Goal: Task Accomplishment & Management: Manage account settings

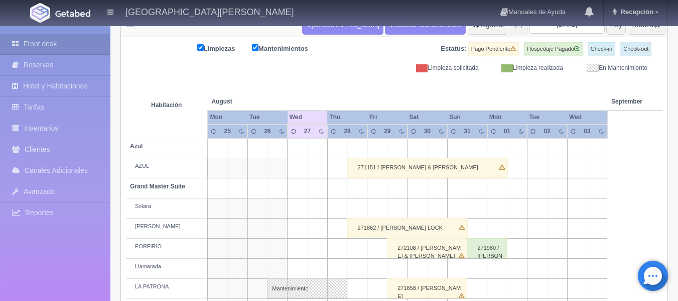
scroll to position [16, 0]
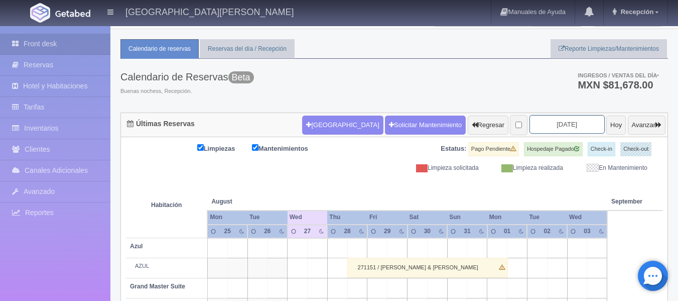
click at [571, 127] on input "[DATE]" at bounding box center [566, 124] width 75 height 19
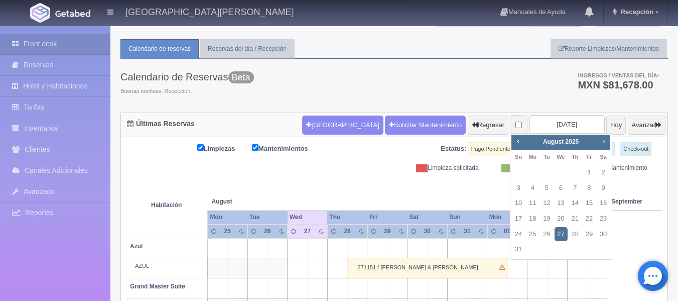
click at [602, 141] on span "Next" at bounding box center [604, 141] width 8 height 8
click at [519, 186] on link "7" at bounding box center [518, 188] width 13 height 15
type input "2025-09-07"
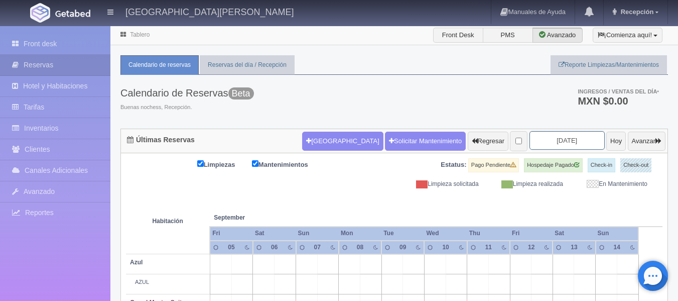
click at [533, 141] on input "[DATE]" at bounding box center [566, 140] width 75 height 19
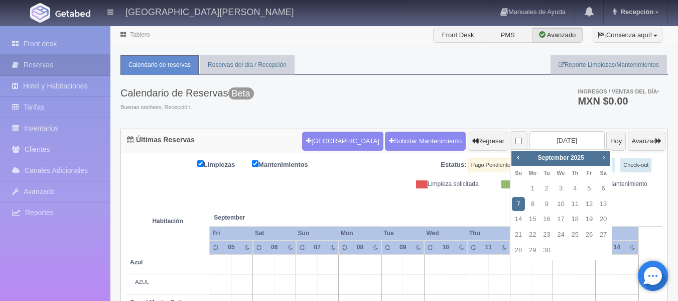
click at [606, 160] on span "Next" at bounding box center [604, 157] width 8 height 8
click at [534, 207] on link "6" at bounding box center [532, 204] width 13 height 15
type input "2025-10-06"
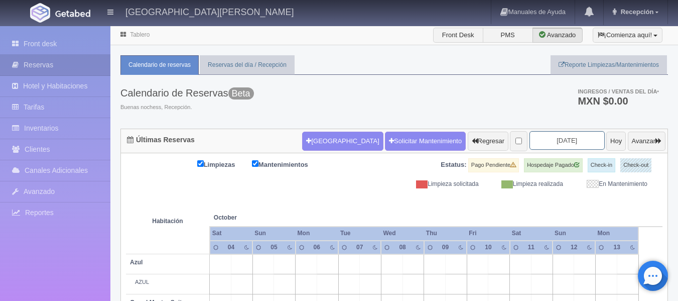
click at [569, 142] on input "2025-10-06" at bounding box center [566, 140] width 75 height 19
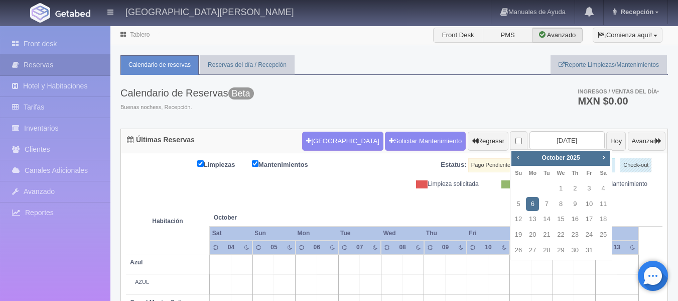
click at [517, 158] on span "Prev" at bounding box center [518, 157] width 8 height 8
click at [601, 188] on link "6" at bounding box center [603, 188] width 13 height 15
type input "2025-09-06"
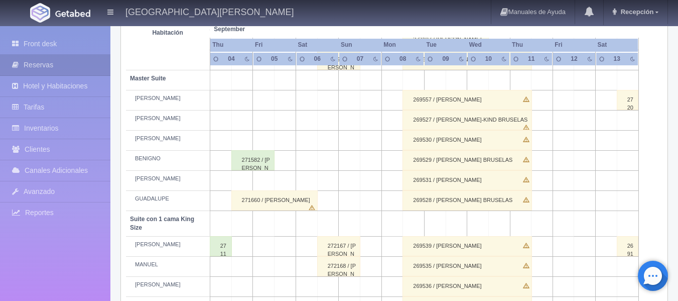
scroll to position [294, 0]
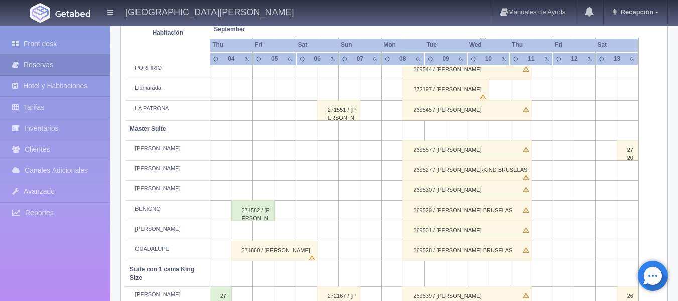
click at [262, 212] on div "271582 / [PERSON_NAME] [PERSON_NAME]" at bounding box center [252, 210] width 43 height 20
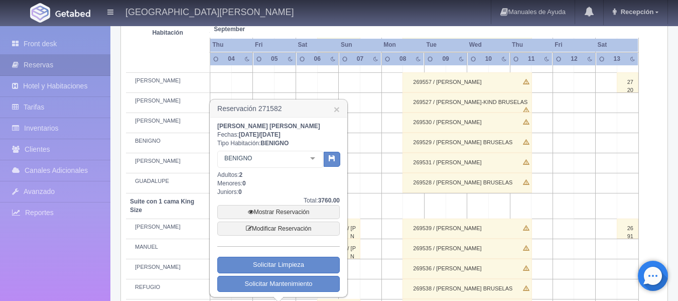
scroll to position [344, 0]
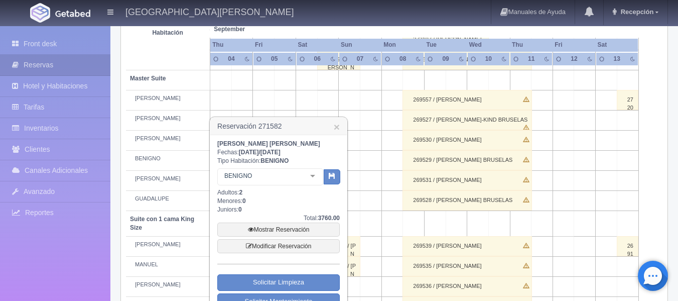
click at [351, 104] on td at bounding box center [350, 100] width 22 height 20
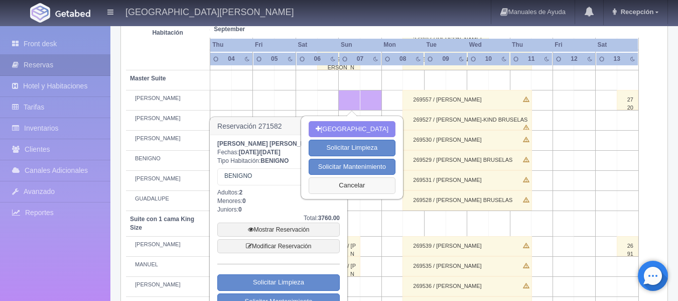
click at [370, 191] on button "Cancelar" at bounding box center [352, 185] width 87 height 17
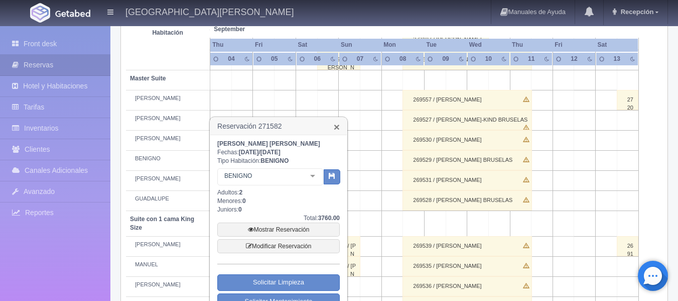
click at [336, 127] on link "×" at bounding box center [337, 126] width 6 height 11
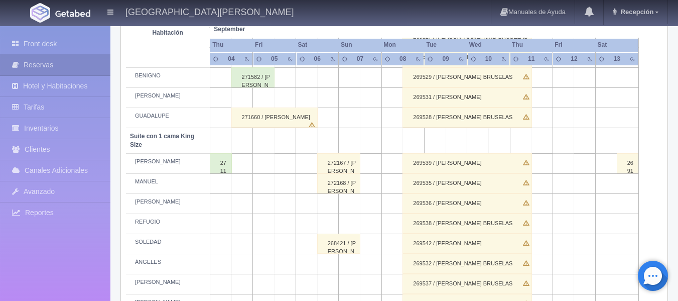
scroll to position [445, 0]
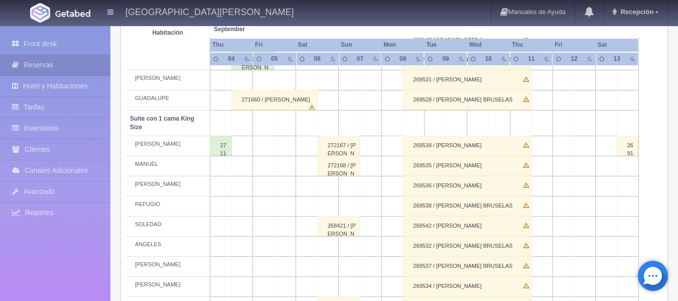
click at [346, 153] on div "272167 / AIDA RAMIREZ SUAREZ" at bounding box center [338, 145] width 43 height 20
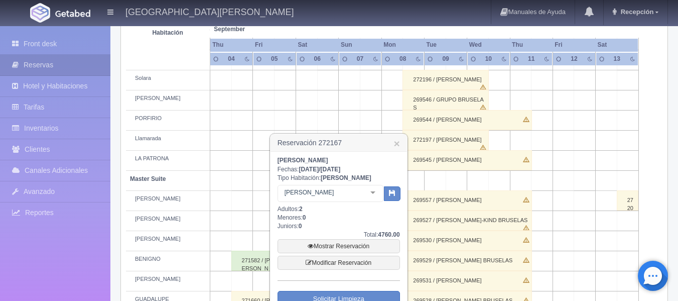
scroll to position [43, 0]
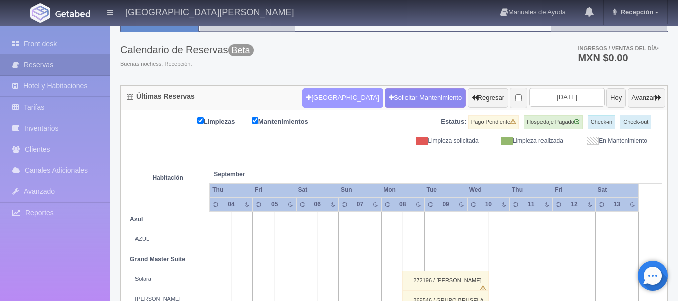
click at [324, 102] on button "[GEOGRAPHIC_DATA]" at bounding box center [342, 97] width 81 height 19
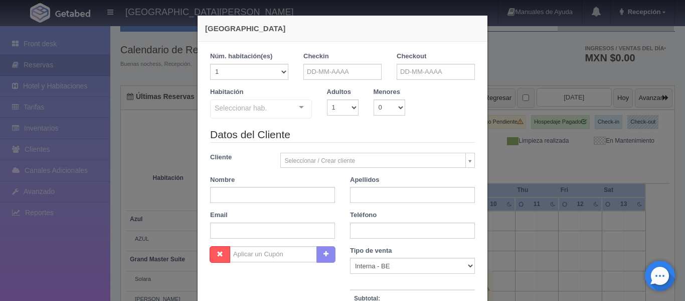
click at [515, 60] on div "Nueva Reserva 1 Núm. habitación(es) 1 2 3 4 5 6 7 8 9 10 11 12 13 14 15 16 17 1…" at bounding box center [342, 150] width 685 height 301
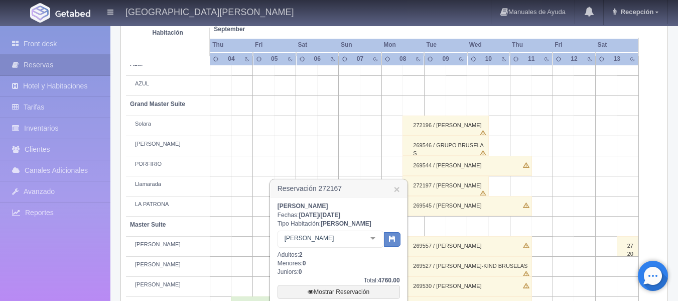
scroll to position [194, 0]
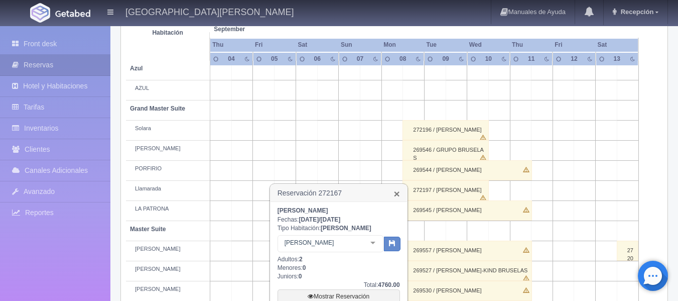
click at [394, 193] on link "×" at bounding box center [396, 193] width 6 height 11
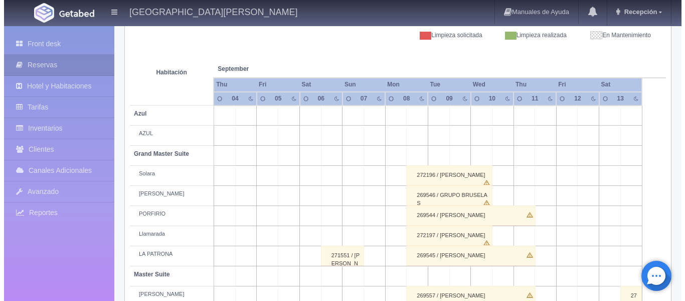
scroll to position [43, 0]
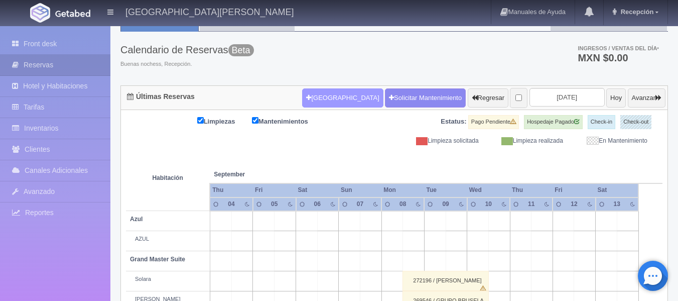
click at [325, 98] on button "[GEOGRAPHIC_DATA]" at bounding box center [342, 97] width 81 height 19
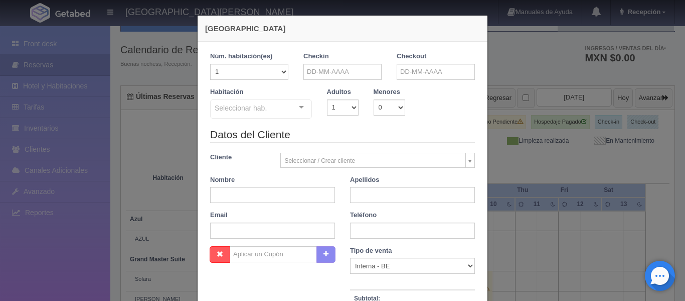
checkbox input "false"
click at [328, 74] on input "text" at bounding box center [343, 72] width 78 height 16
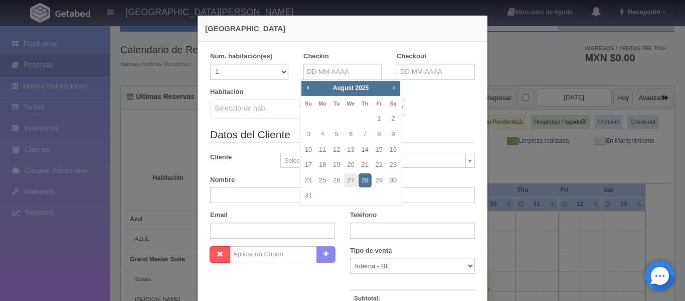
click at [395, 87] on span "Next" at bounding box center [394, 87] width 8 height 8
click at [392, 119] on link "6" at bounding box center [393, 118] width 13 height 15
type input "06-09-2025"
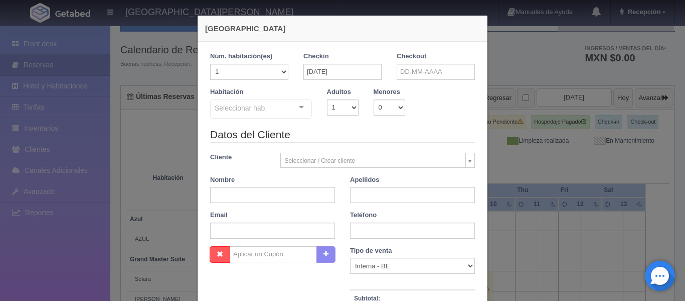
checkbox input "false"
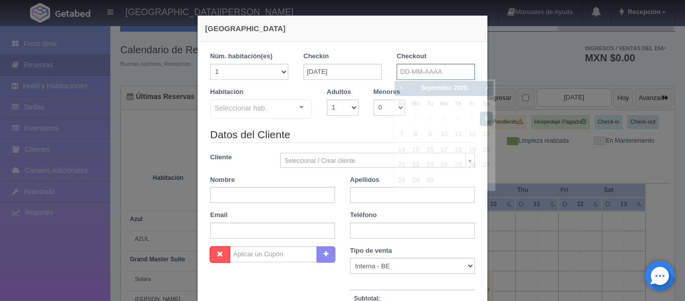
click at [434, 72] on input "text" at bounding box center [436, 72] width 78 height 16
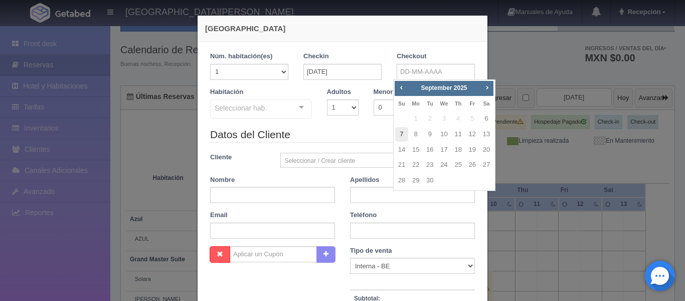
click at [403, 134] on link "7" at bounding box center [401, 134] width 13 height 15
type input "07-09-2025"
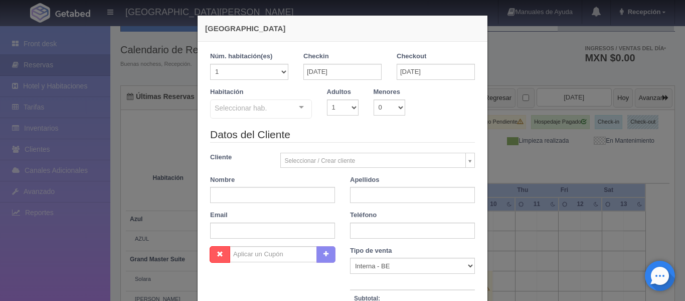
click at [300, 111] on div "Seleccionar hab. Suite con 2 camas matrimoniales-No apta para menores Suite con…" at bounding box center [261, 109] width 102 height 20
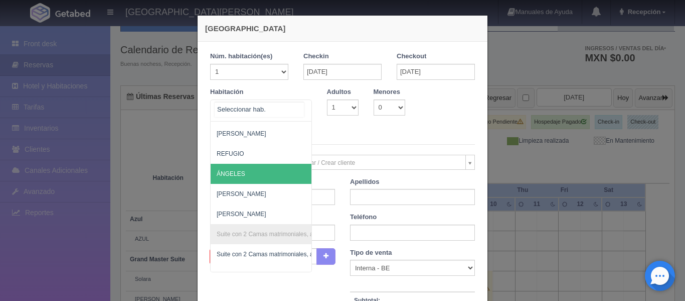
scroll to position [530, 0]
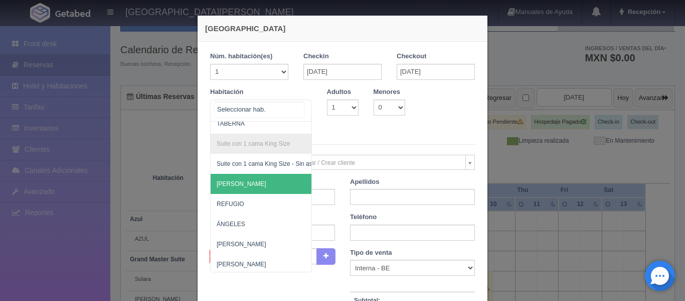
click at [249, 179] on span "[PERSON_NAME]" at bounding box center [310, 184] width 198 height 20
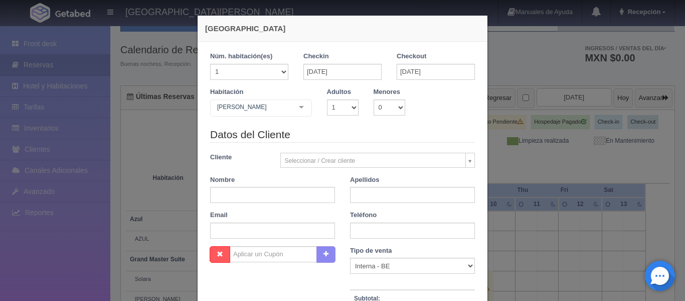
checkbox input "false"
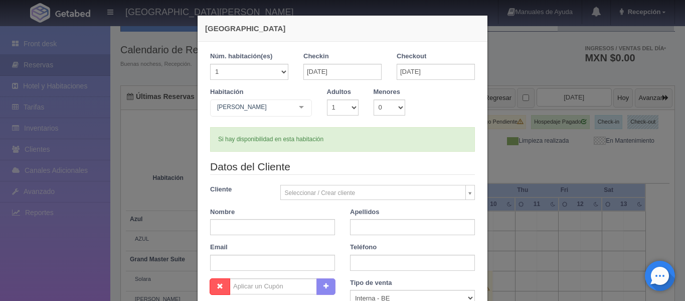
type input "4760.00"
checkbox input "false"
click at [348, 111] on select "1 2 3 4 5 6 7 8 9 10" at bounding box center [343, 107] width 32 height 16
select select "2"
click at [327, 99] on select "1 2 3 4 5 6 7 8 9 10" at bounding box center [343, 107] width 32 height 16
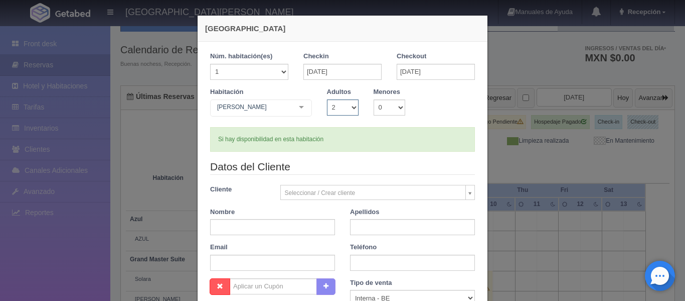
checkbox input "false"
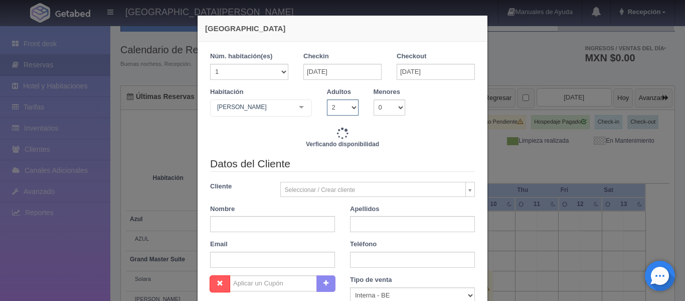
type input "4760.00"
checkbox input "false"
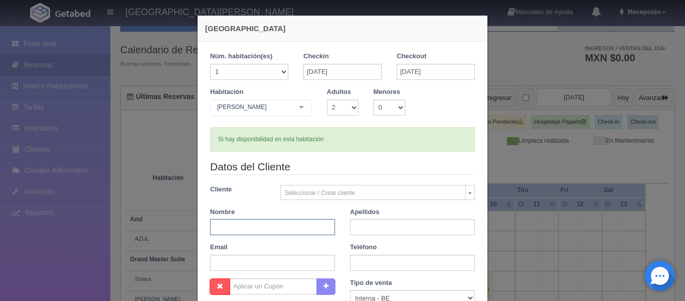
click at [299, 228] on input "text" at bounding box center [272, 227] width 125 height 16
type input "Aida"
click at [364, 227] on input "text" at bounding box center [412, 227] width 125 height 16
type input "RAMIREZ SUAREZ"
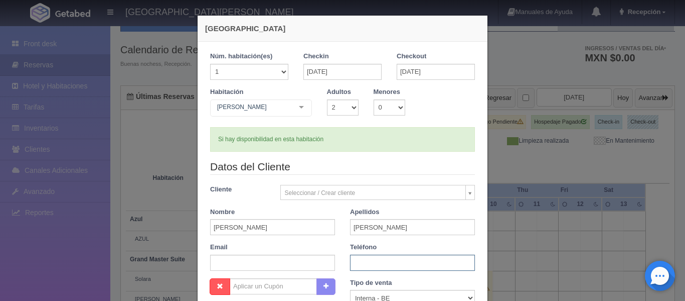
click at [369, 265] on input "text" at bounding box center [412, 262] width 125 height 16
type input "3338086955"
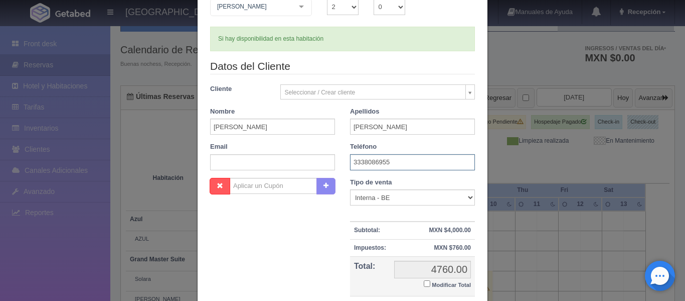
scroll to position [0, 0]
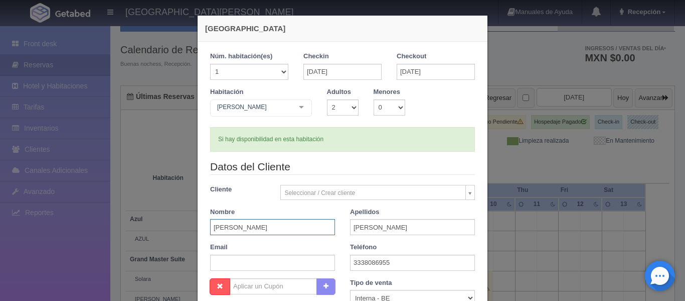
click at [300, 226] on input "Aida" at bounding box center [272, 227] width 125 height 16
type input "A"
type input "[PERSON_NAME]"
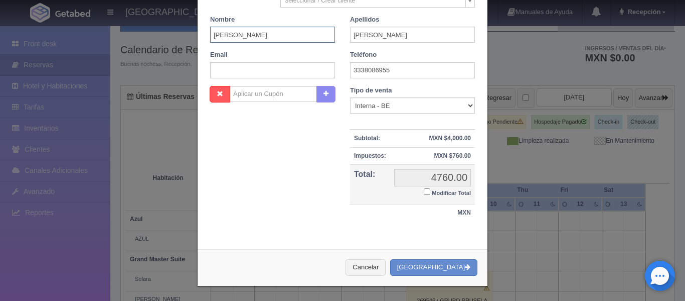
scroll to position [193, 0]
click at [442, 267] on button "Crear Reserva" at bounding box center [433, 266] width 87 height 17
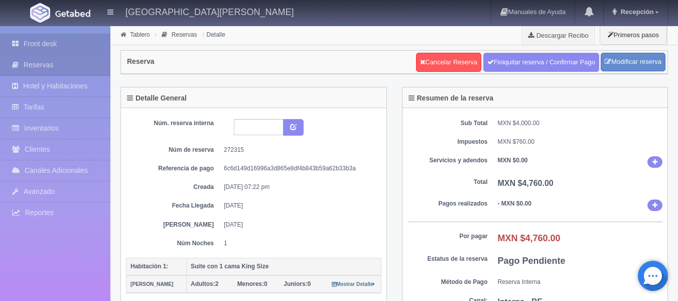
click at [70, 43] on link "Front desk" at bounding box center [55, 44] width 110 height 21
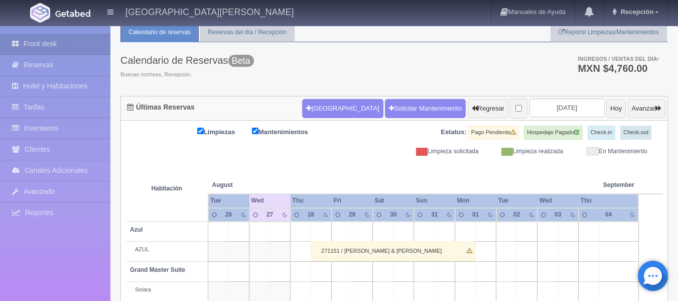
scroll to position [50, 0]
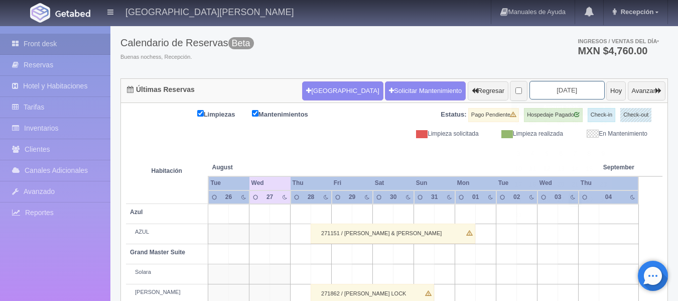
click at [557, 93] on input "[DATE]" at bounding box center [566, 90] width 75 height 19
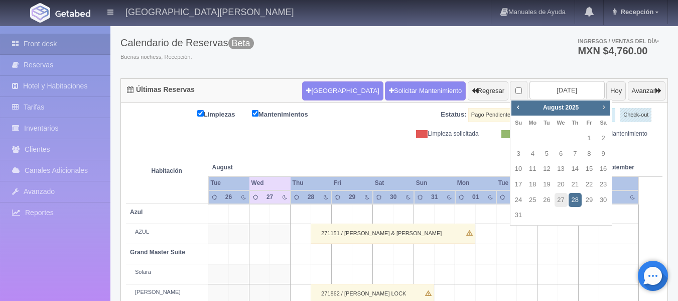
click at [607, 110] on span "Next" at bounding box center [604, 107] width 8 height 8
click at [599, 139] on link "6" at bounding box center [603, 138] width 13 height 15
type input "[DATE]"
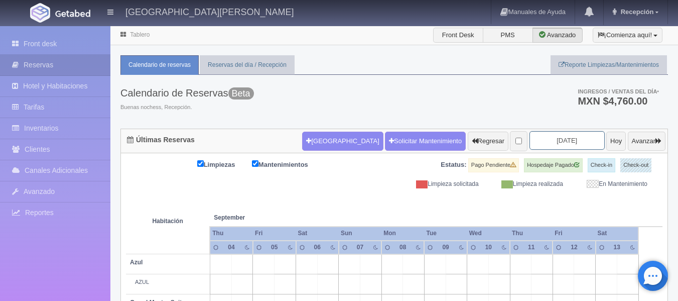
click at [551, 144] on input "2025-09-06" at bounding box center [566, 140] width 75 height 19
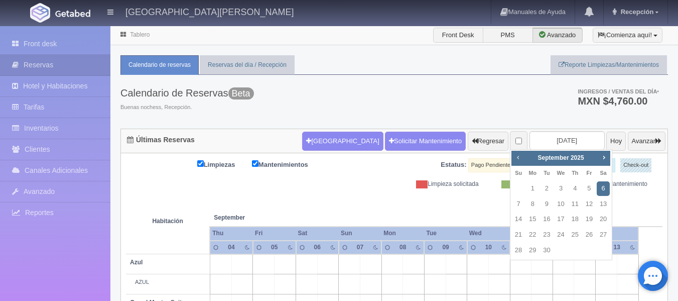
click at [519, 158] on span "Prev" at bounding box center [518, 157] width 8 height 8
click at [573, 247] on link "28" at bounding box center [574, 250] width 13 height 15
type input "[DATE]"
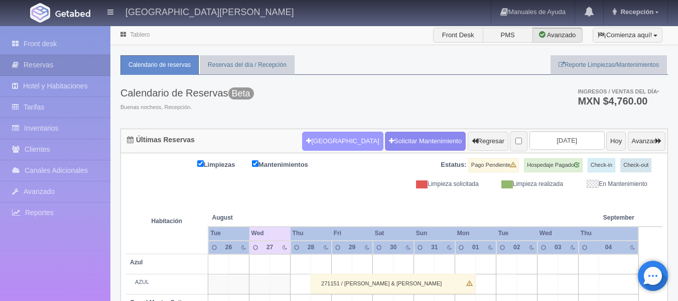
click at [321, 143] on button "[GEOGRAPHIC_DATA]" at bounding box center [342, 140] width 81 height 19
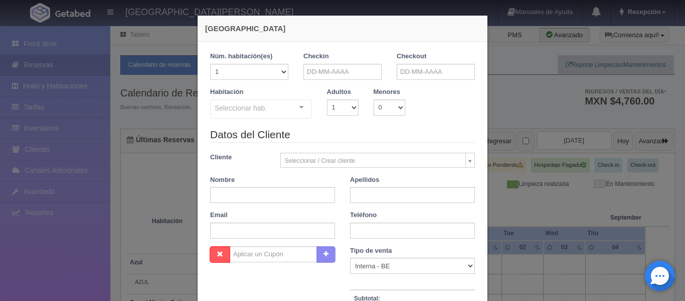
click at [524, 102] on div "[GEOGRAPHIC_DATA] 1 Núm. habitación(es) 1 2 3 4 5 6 7 8 9 10 11 12 13 14 15 16 …" at bounding box center [342, 150] width 685 height 301
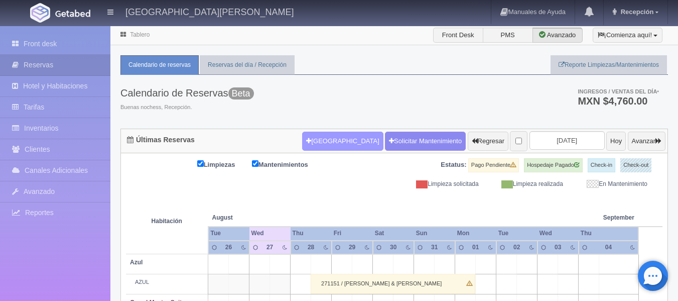
click at [311, 132] on button "[GEOGRAPHIC_DATA]" at bounding box center [342, 140] width 81 height 19
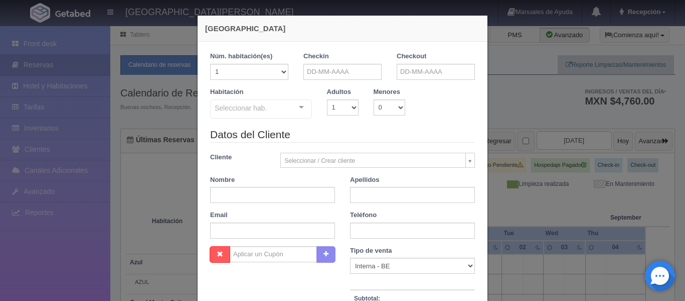
checkbox input "false"
click at [326, 73] on input "text" at bounding box center [343, 72] width 78 height 16
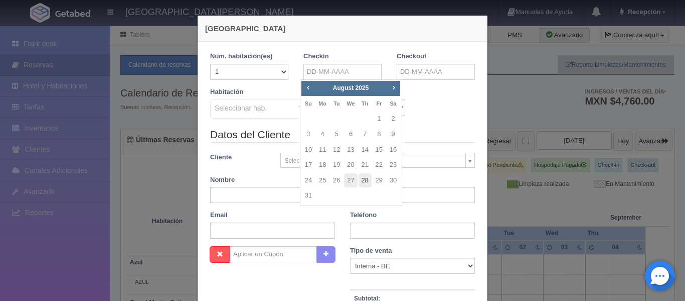
click at [366, 179] on link "28" at bounding box center [365, 180] width 13 height 15
type input "28-08-2025"
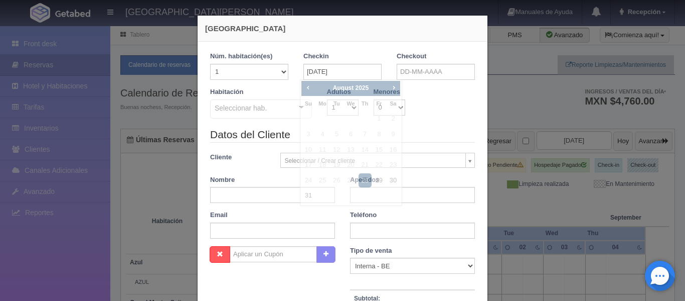
checkbox input "false"
click at [435, 73] on input "text" at bounding box center [436, 72] width 78 height 16
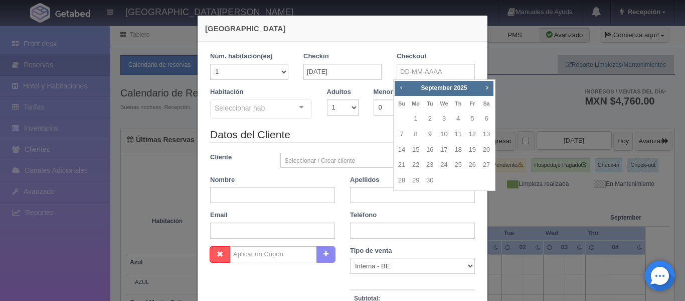
click at [402, 89] on span "Prev" at bounding box center [401, 87] width 8 height 8
click at [473, 182] on link "29" at bounding box center [472, 180] width 13 height 15
type input "29-08-2025"
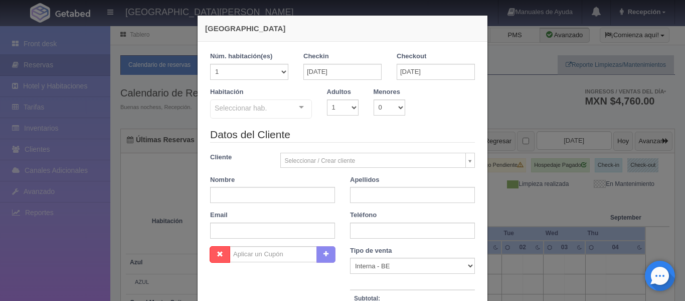
checkbox input "false"
click at [352, 107] on select "1 2 3 4 5 6 7 8 9 10" at bounding box center [343, 107] width 32 height 16
select select "3"
click at [327, 99] on select "1 2 3 4 5 6 7 8 9 10" at bounding box center [343, 107] width 32 height 16
click at [299, 108] on div "Seleccionar hab. Suite con 2 camas matrimoniales-No apta para menores Suite con…" at bounding box center [261, 109] width 102 height 20
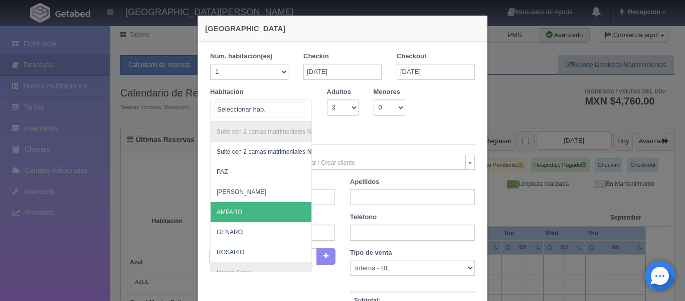
click at [258, 207] on span "AMPARO" at bounding box center [310, 212] width 198 height 20
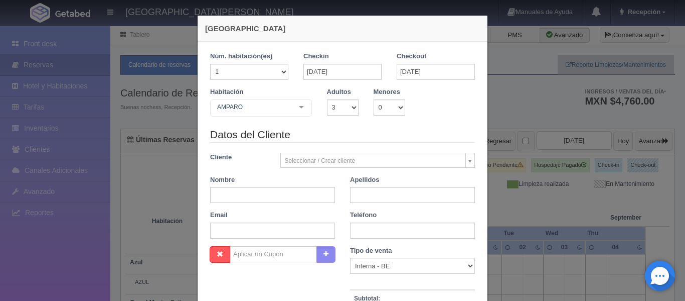
checkbox input "false"
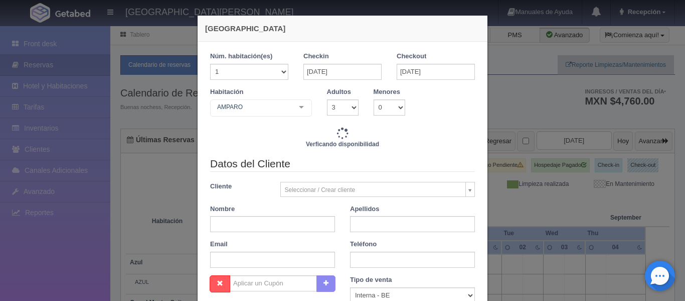
type input "5310.00"
checkbox input "false"
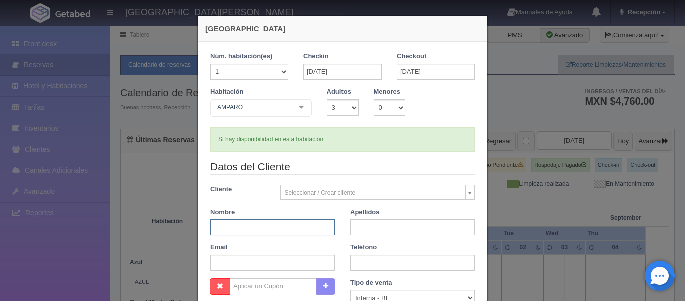
click at [281, 226] on input "text" at bounding box center [272, 227] width 125 height 16
type input "B"
type input "LIZBETH"
click at [372, 230] on input "text" at bounding box center [412, 227] width 125 height 16
type input "GARZA"
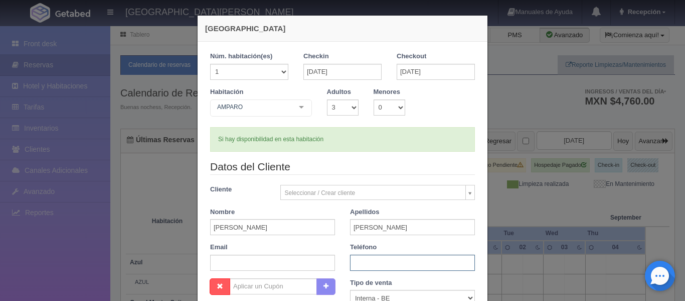
click at [373, 267] on input "text" at bounding box center [412, 262] width 125 height 16
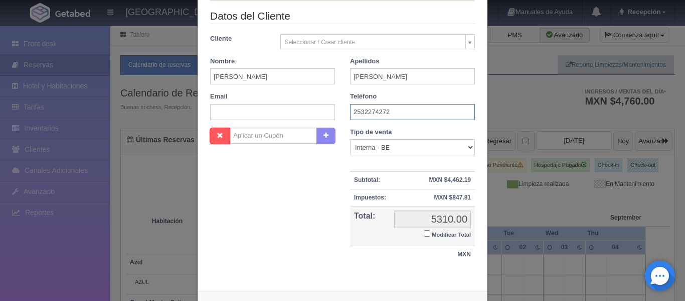
scroll to position [193, 0]
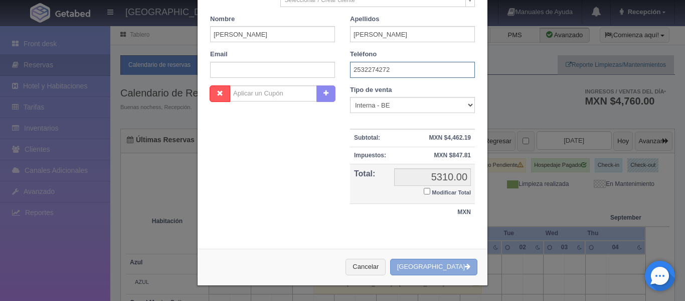
type input "2532274272"
click at [452, 271] on button "[GEOGRAPHIC_DATA]" at bounding box center [433, 266] width 87 height 17
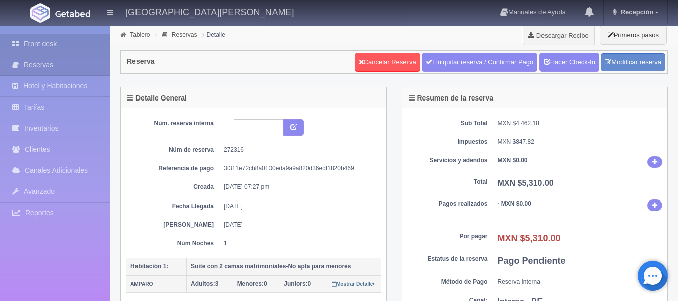
click at [74, 46] on link "Front desk" at bounding box center [55, 44] width 110 height 21
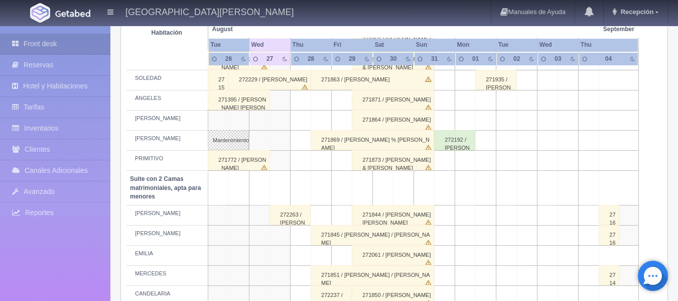
scroll to position [390, 0]
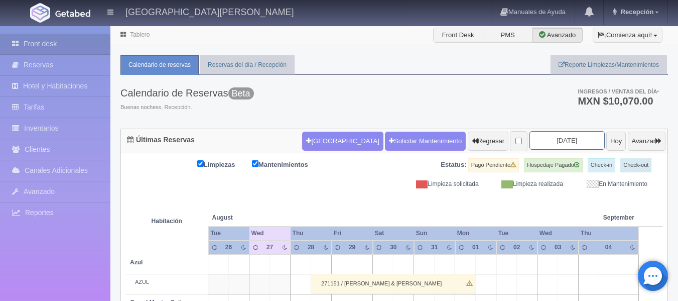
click at [547, 133] on input "2025-08-28" at bounding box center [566, 140] width 75 height 19
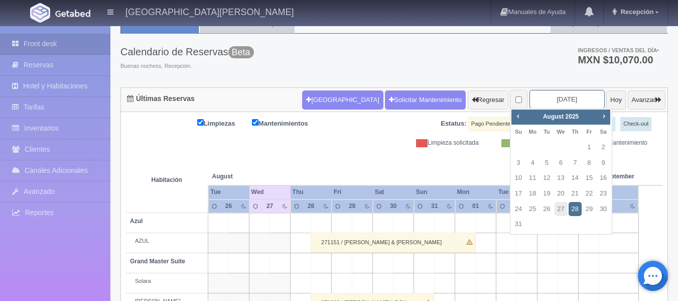
scroll to position [39, 0]
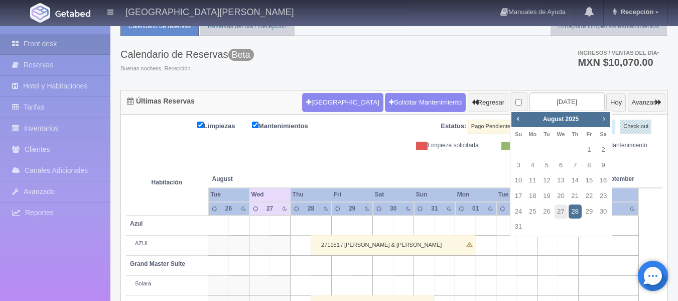
click at [603, 119] on span "Next" at bounding box center [604, 118] width 8 height 8
click at [599, 153] on link "6" at bounding box center [603, 149] width 13 height 15
type input "[DATE]"
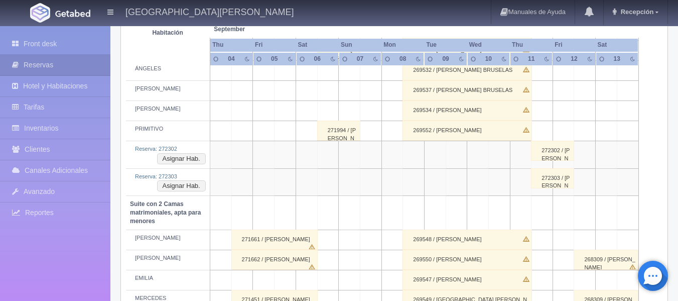
scroll to position [602, 0]
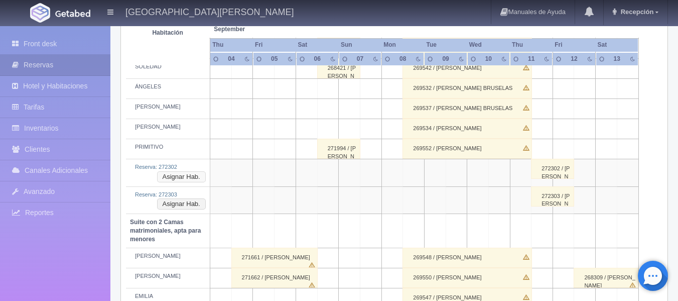
click at [185, 178] on button "Asignar Hab." at bounding box center [181, 176] width 49 height 11
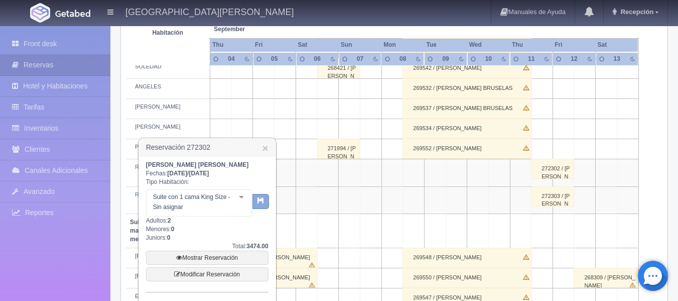
click at [263, 206] on button "button" at bounding box center [260, 201] width 17 height 15
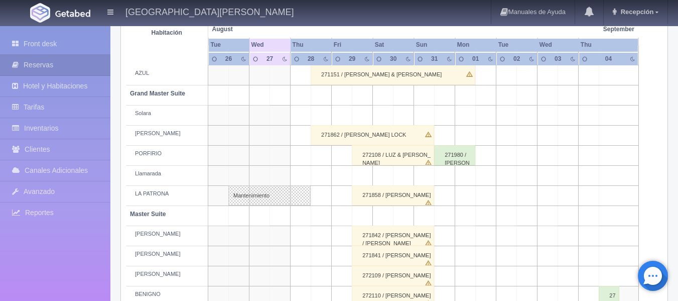
scroll to position [75, 0]
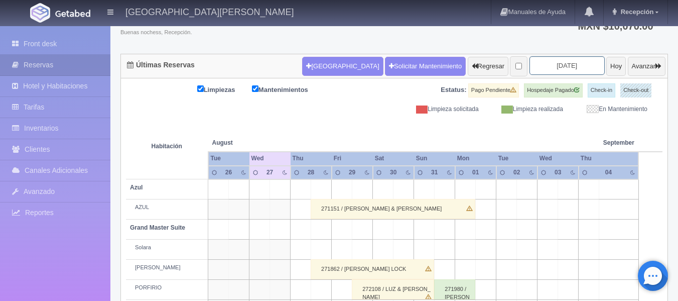
click at [550, 68] on input "[DATE]" at bounding box center [566, 65] width 75 height 19
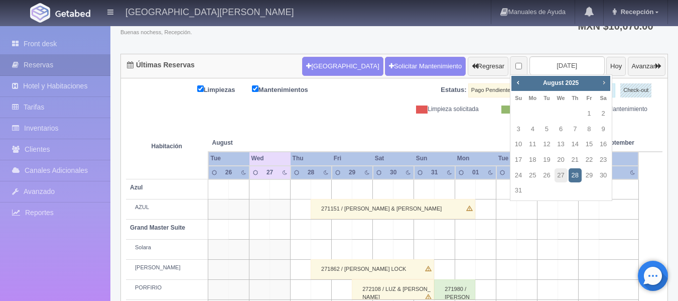
click at [601, 83] on span "Next" at bounding box center [604, 82] width 8 height 8
click at [602, 114] on link "6" at bounding box center [603, 113] width 13 height 15
type input "[DATE]"
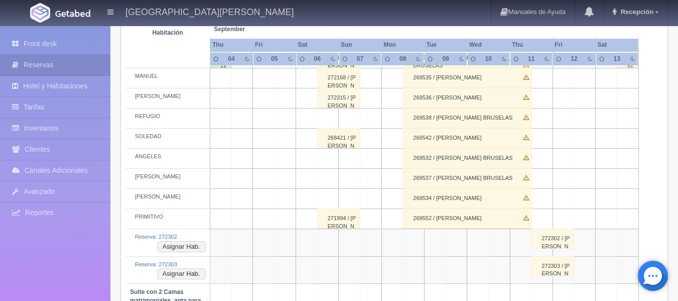
scroll to position [602, 0]
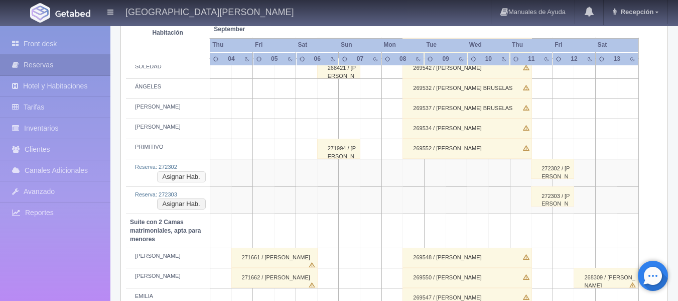
click at [193, 178] on button "Asignar Hab." at bounding box center [181, 176] width 49 height 11
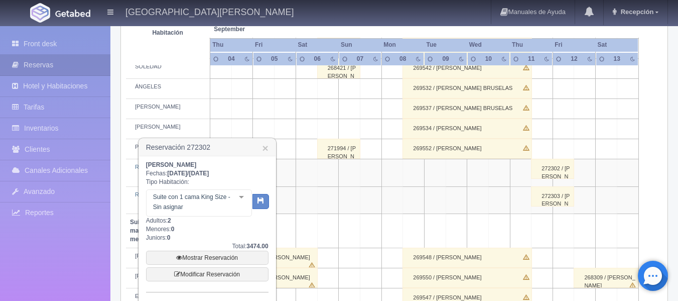
scroll to position [652, 0]
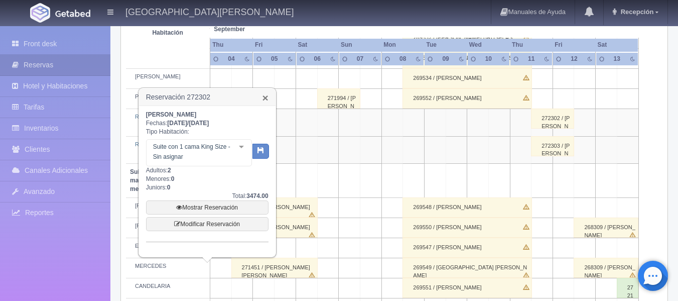
click at [262, 99] on link "×" at bounding box center [265, 97] width 6 height 11
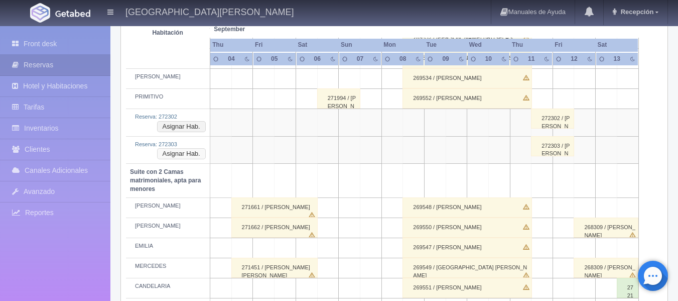
click at [180, 153] on button "Asignar Hab." at bounding box center [181, 153] width 49 height 11
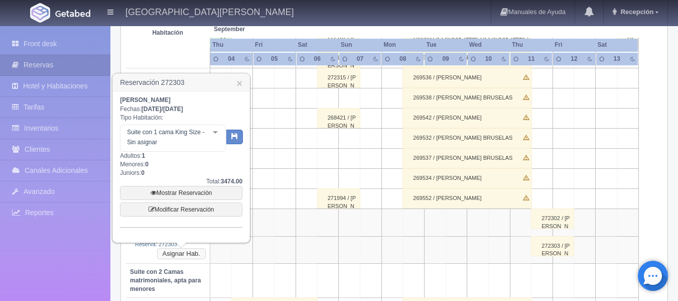
scroll to position [552, 0]
click at [241, 85] on link "×" at bounding box center [239, 83] width 6 height 11
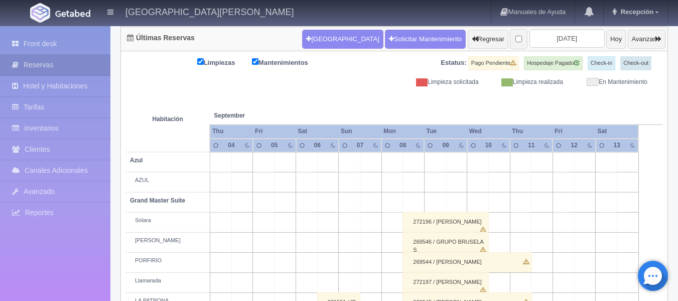
scroll to position [0, 0]
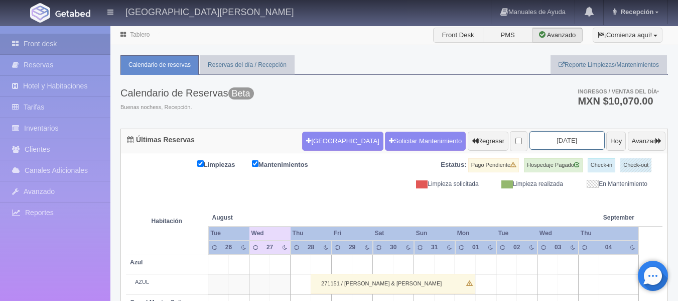
click at [554, 140] on input "2025-08-28" at bounding box center [566, 140] width 75 height 19
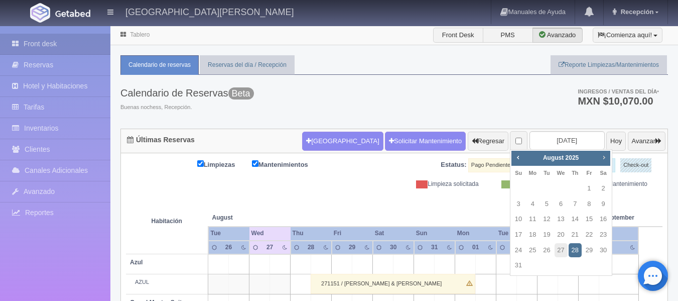
click at [603, 159] on span "Next" at bounding box center [604, 157] width 8 height 8
click at [532, 219] on link "15" at bounding box center [532, 219] width 13 height 15
type input "[DATE]"
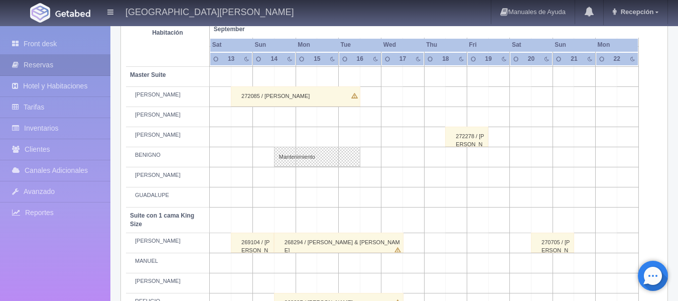
scroll to position [351, 0]
